Goal: Task Accomplishment & Management: Manage account settings

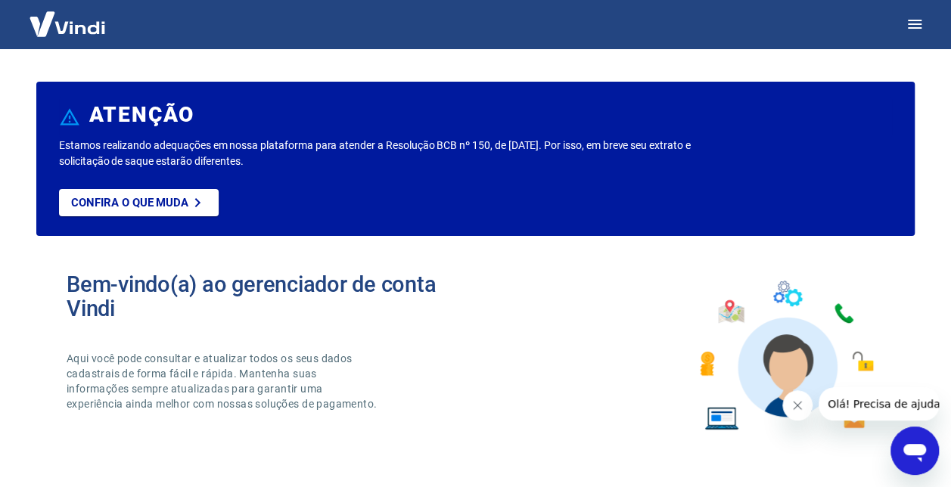
click at [911, 32] on icon "button" at bounding box center [914, 24] width 18 height 18
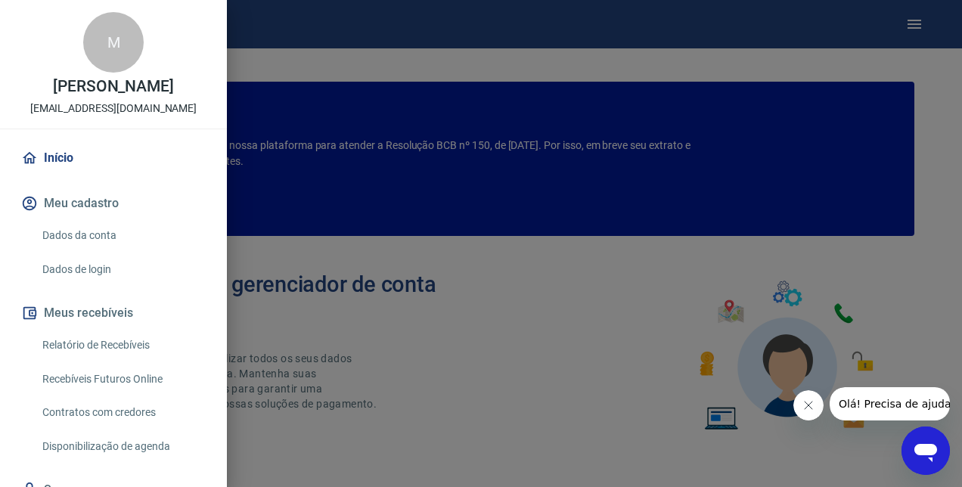
scroll to position [110, 0]
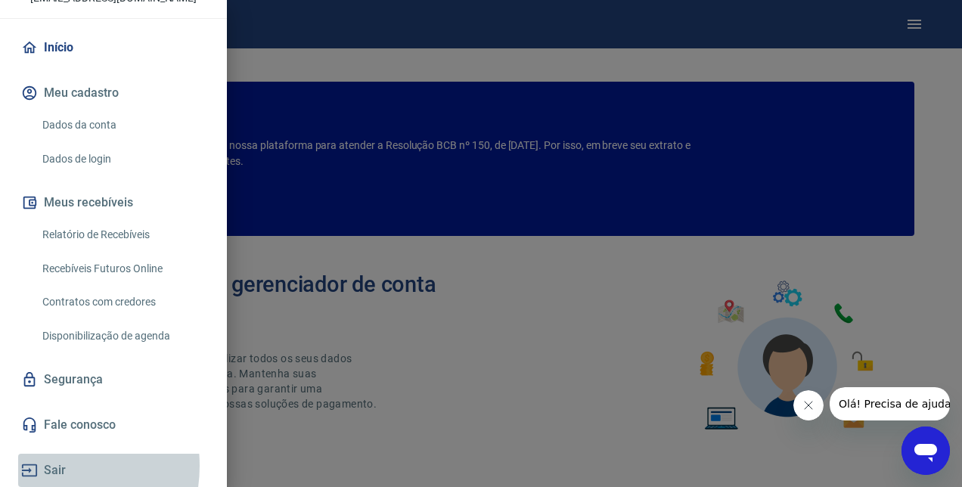
click at [43, 466] on button "Sair" at bounding box center [113, 470] width 191 height 33
